Goal: Task Accomplishment & Management: Manage account settings

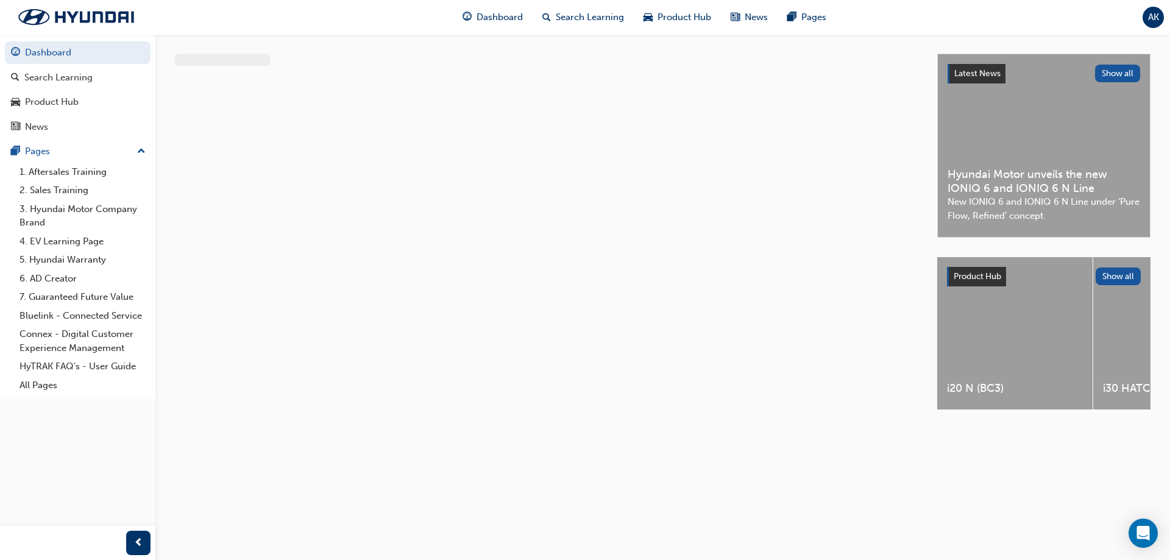
click at [1153, 18] on span "AK" at bounding box center [1153, 17] width 11 height 14
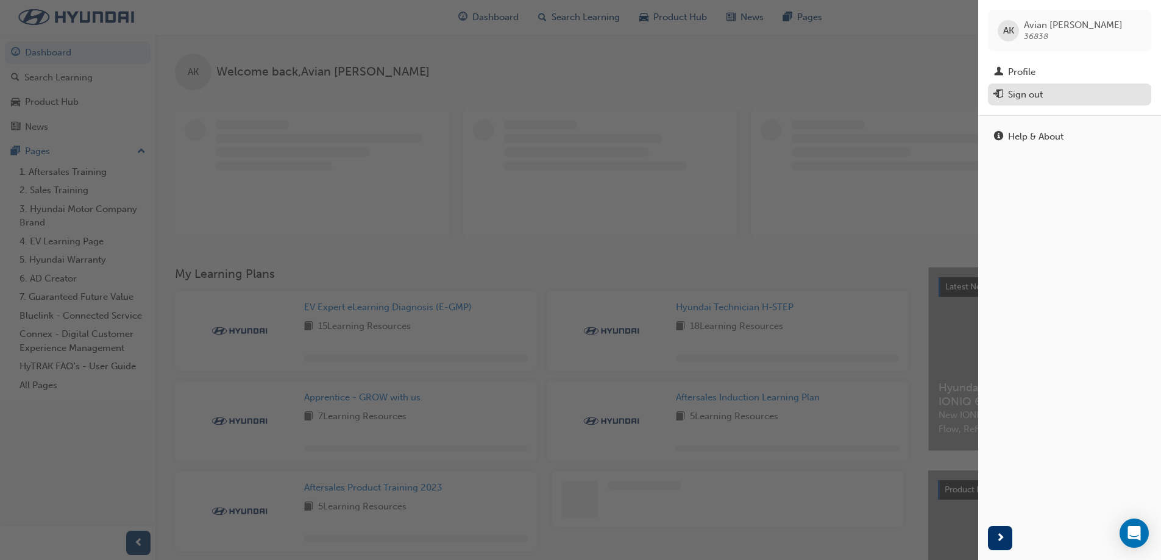
click at [1031, 91] on div "Sign out" at bounding box center [1025, 95] width 35 height 14
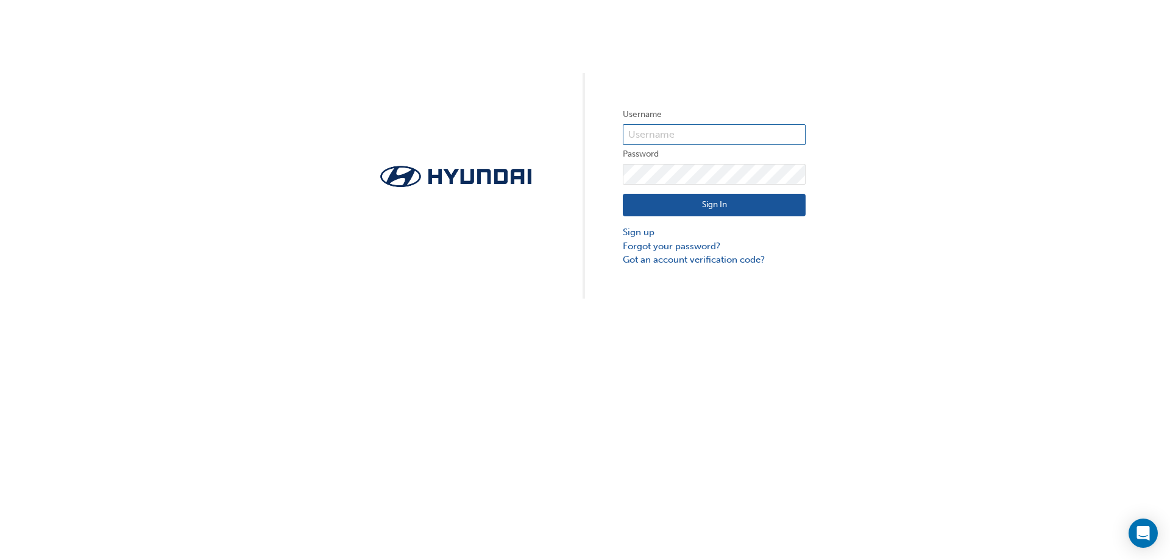
click at [748, 130] on input "text" at bounding box center [714, 134] width 183 height 21
type input "quant"
click button "Sign In" at bounding box center [714, 205] width 183 height 23
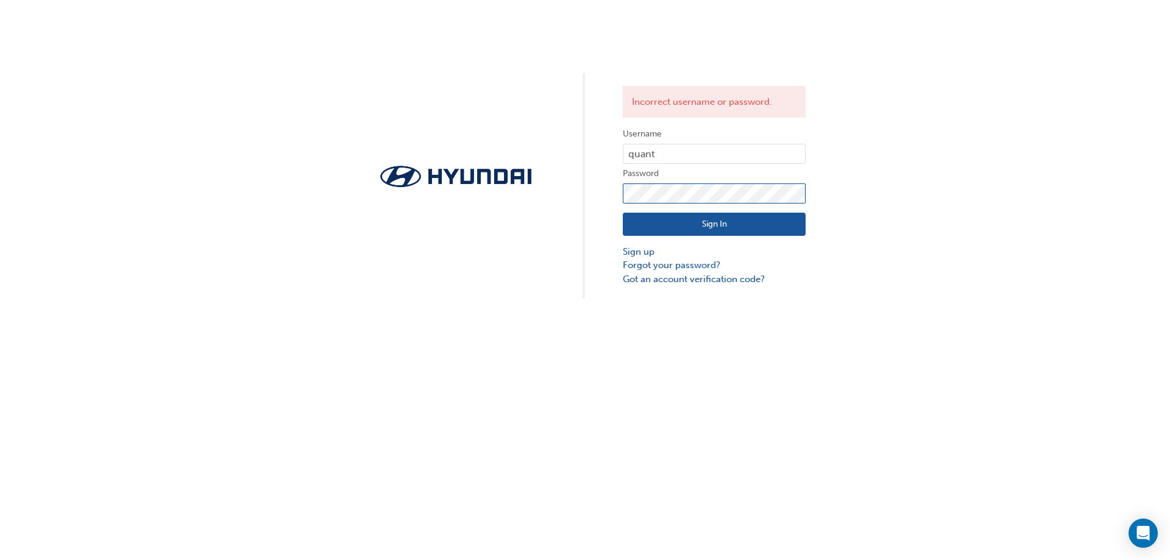
click at [396, 216] on div "Incorrect username or password. Username quant Password Sign In Sign up Forgot …" at bounding box center [585, 149] width 1170 height 299
click button "Sign In" at bounding box center [714, 224] width 183 height 23
click at [214, 355] on div "Incorrect username or password. Username quant Password Sign In Sign up Forgot …" at bounding box center [585, 280] width 1170 height 560
click at [697, 224] on button "Sign In" at bounding box center [714, 224] width 183 height 23
